Goal: Information Seeking & Learning: Learn about a topic

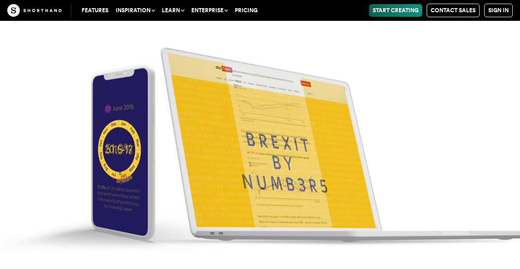
scroll to position [3898, 0]
click at [288, 164] on img at bounding box center [260, 134] width 520 height 269
click at [257, 178] on img at bounding box center [260, 134] width 520 height 269
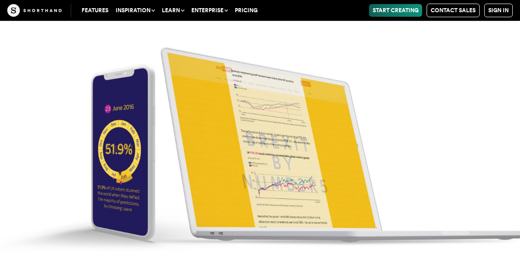
scroll to position [3922, 0]
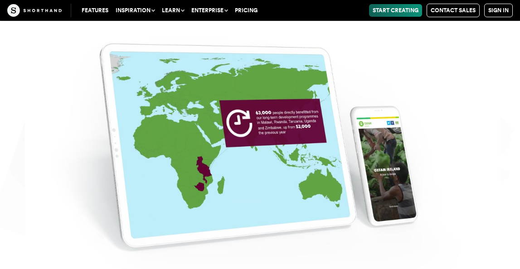
scroll to position [4683, 0]
click at [304, 135] on img at bounding box center [260, 134] width 520 height 269
click at [383, 168] on img at bounding box center [260, 134] width 520 height 269
click at [170, 129] on img at bounding box center [260, 134] width 520 height 269
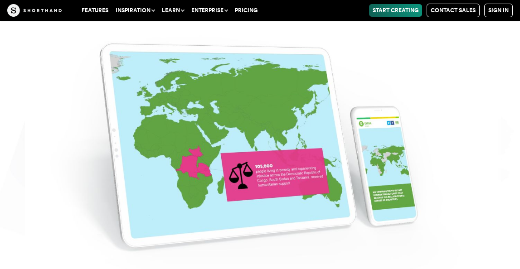
scroll to position [4826, 0]
click at [159, 149] on img at bounding box center [260, 134] width 520 height 269
click at [169, 145] on img at bounding box center [260, 134] width 520 height 269
click at [201, 200] on img at bounding box center [260, 134] width 520 height 269
click at [266, 85] on img at bounding box center [260, 134] width 520 height 269
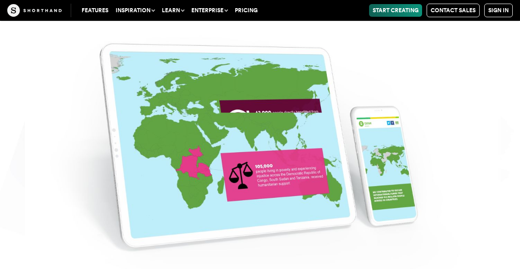
scroll to position [4809, 0]
click at [235, 82] on img at bounding box center [260, 134] width 520 height 269
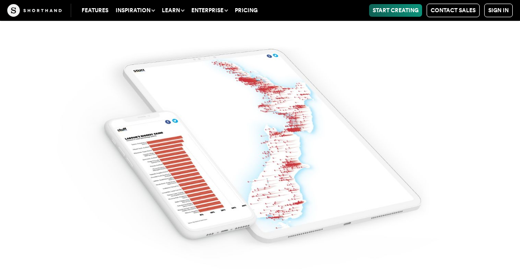
scroll to position [6647, 0]
click at [461, 162] on img at bounding box center [260, 134] width 520 height 269
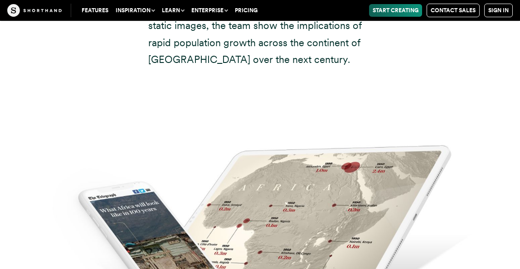
scroll to position [7754, 0]
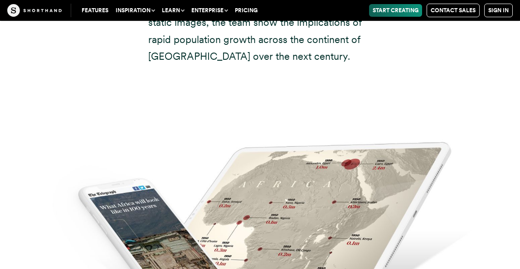
click at [441, 205] on img at bounding box center [260, 210] width 520 height 269
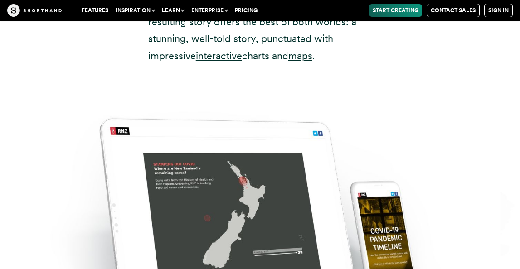
scroll to position [8683, 0]
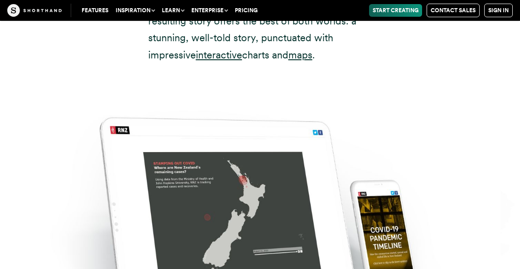
click at [441, 205] on img at bounding box center [260, 208] width 520 height 269
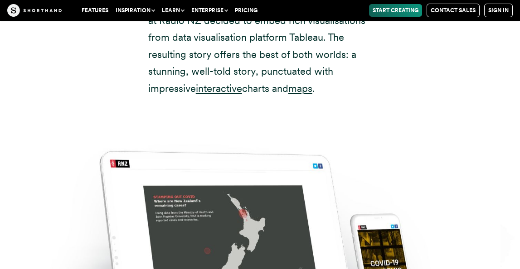
scroll to position [8679, 0]
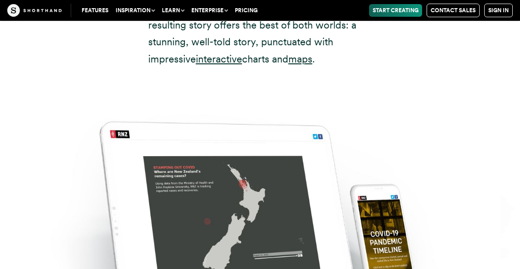
click at [250, 115] on img at bounding box center [260, 212] width 520 height 269
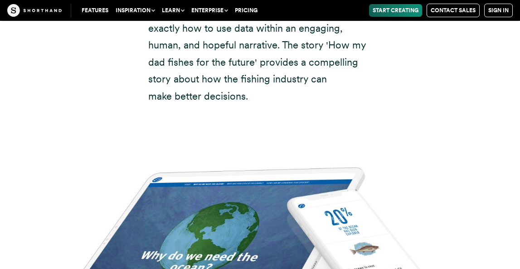
scroll to position [9512, 0]
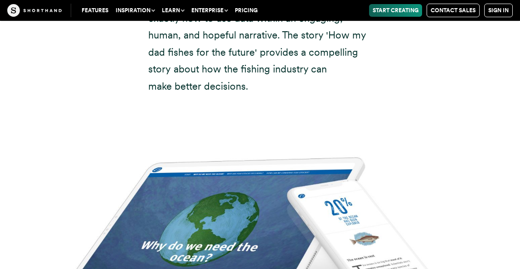
click at [377, 164] on img at bounding box center [260, 240] width 520 height 269
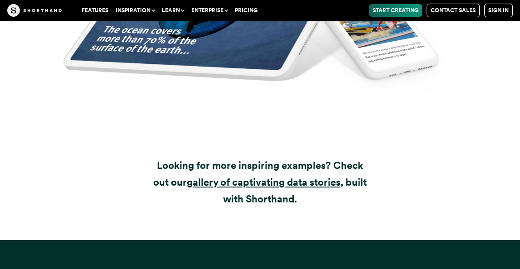
scroll to position [10059, 0]
